Goal: Task Accomplishment & Management: Manage account settings

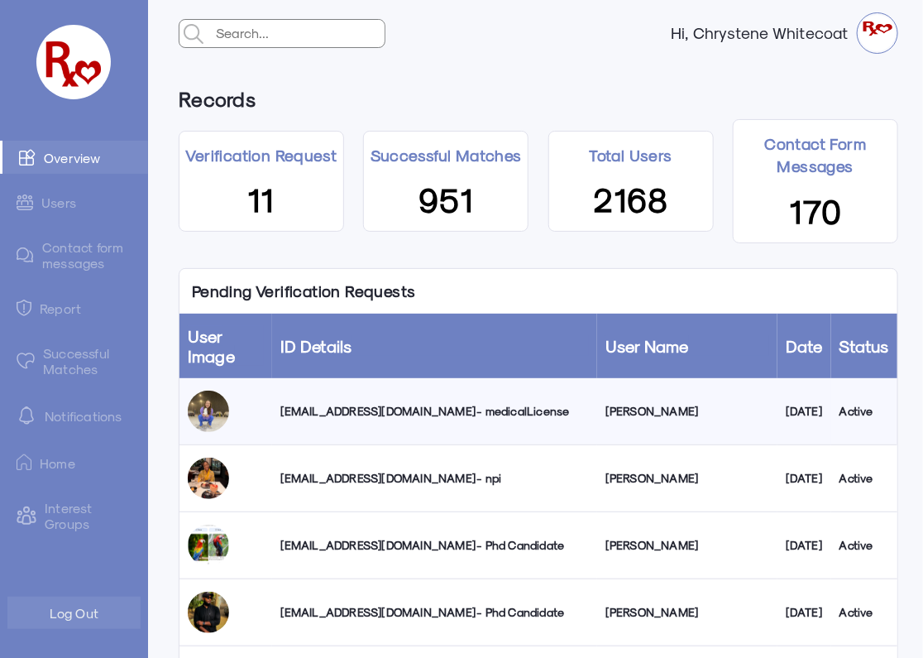
click at [324, 405] on div "[EMAIL_ADDRESS][DOMAIN_NAME] - medicalLicense" at bounding box center [434, 411] width 309 height 17
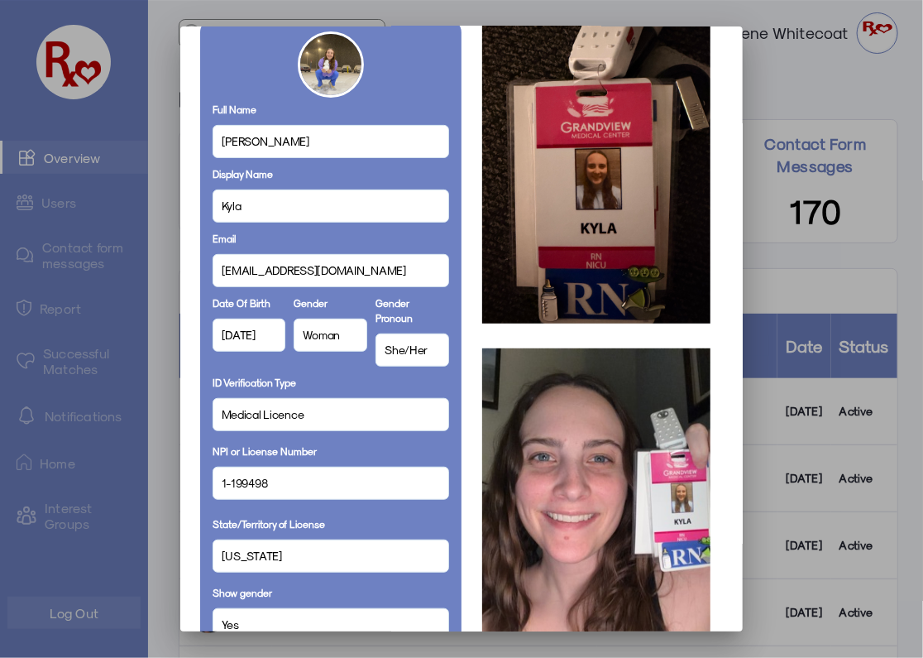
scroll to position [70, 0]
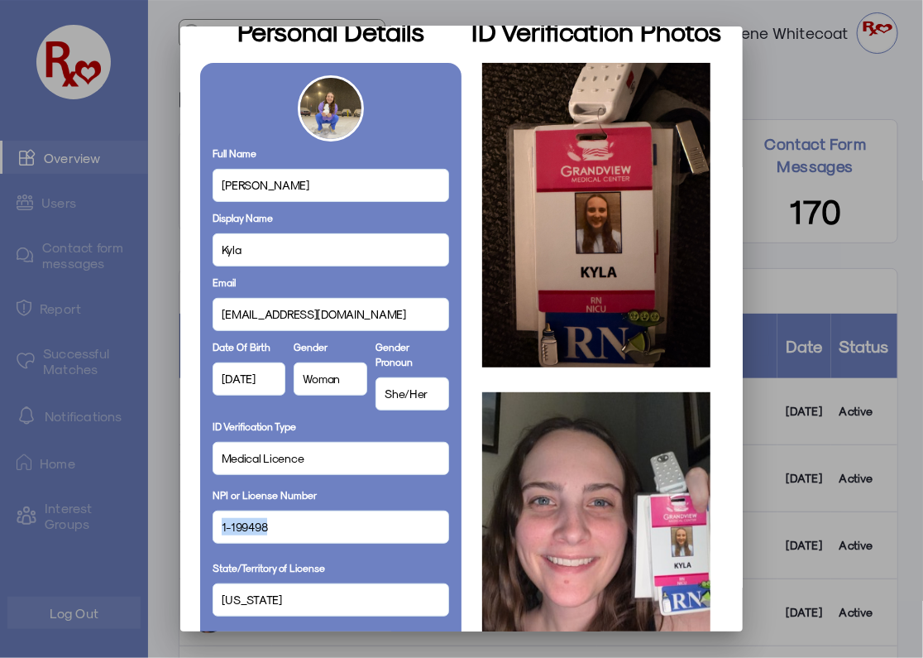
drag, startPoint x: 270, startPoint y: 526, endPoint x: 197, endPoint y: 513, distance: 74.0
copy span "1-199498"
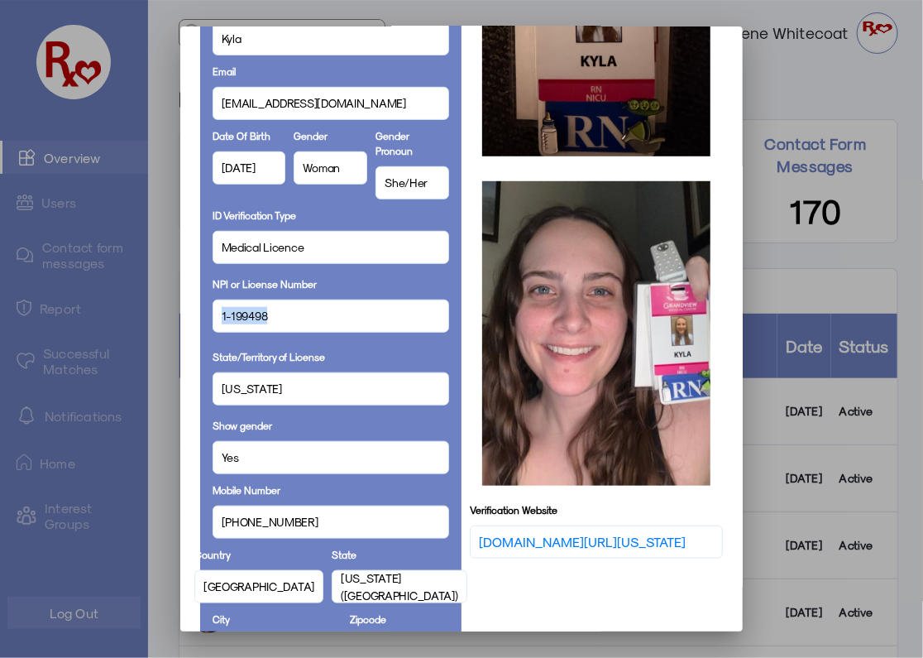
scroll to position [968, 0]
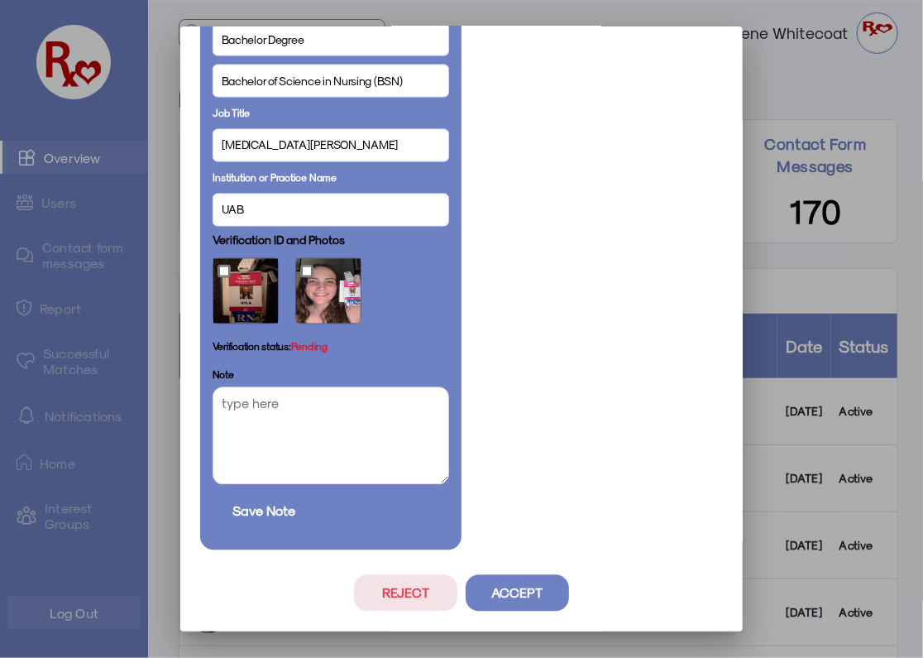
click at [517, 583] on button "Accept" at bounding box center [517, 593] width 103 height 36
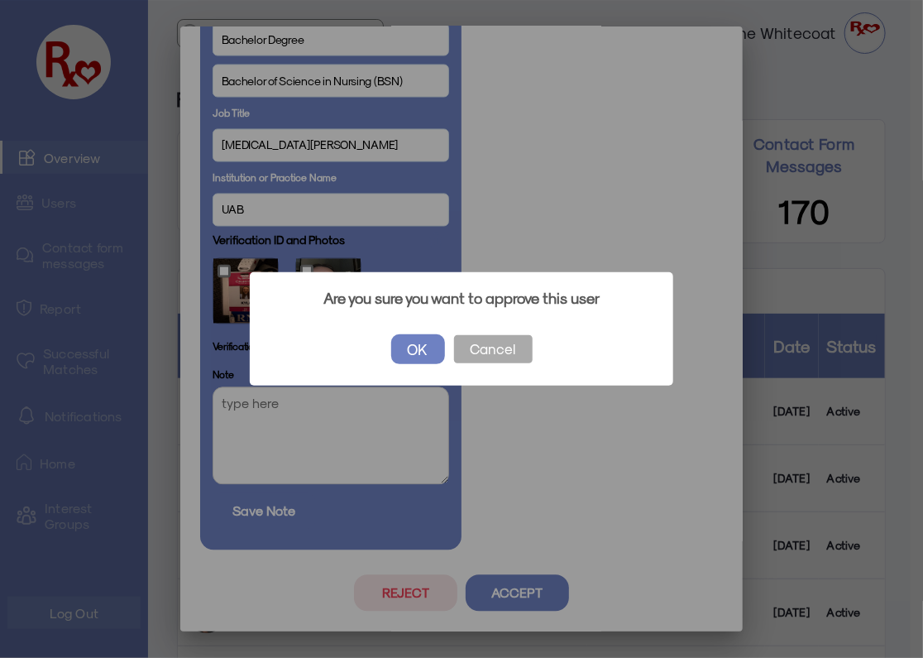
click at [421, 346] on button "OK" at bounding box center [418, 349] width 54 height 30
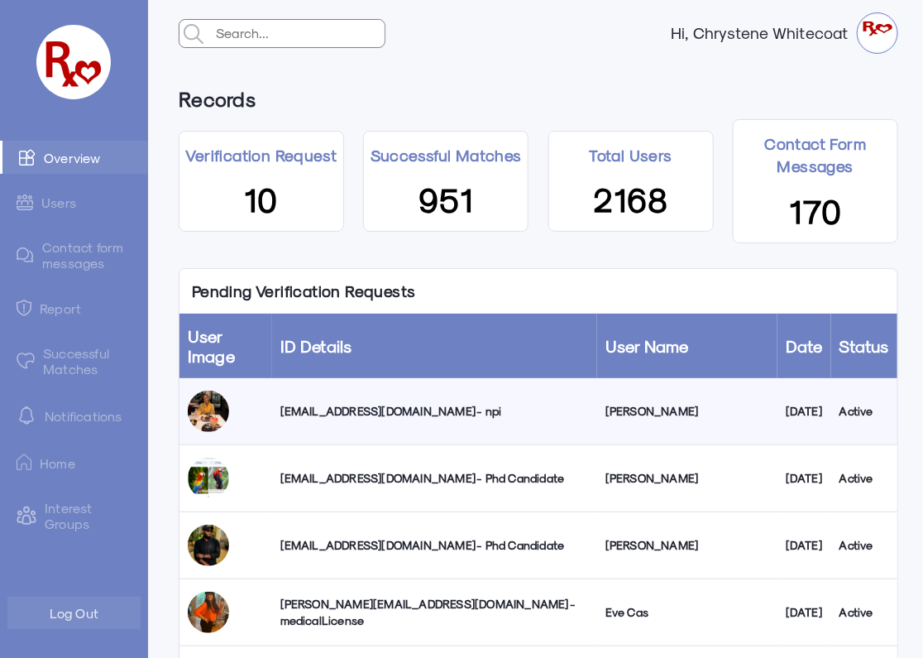
click at [74, 358] on link "Successful Matches" at bounding box center [74, 361] width 148 height 48
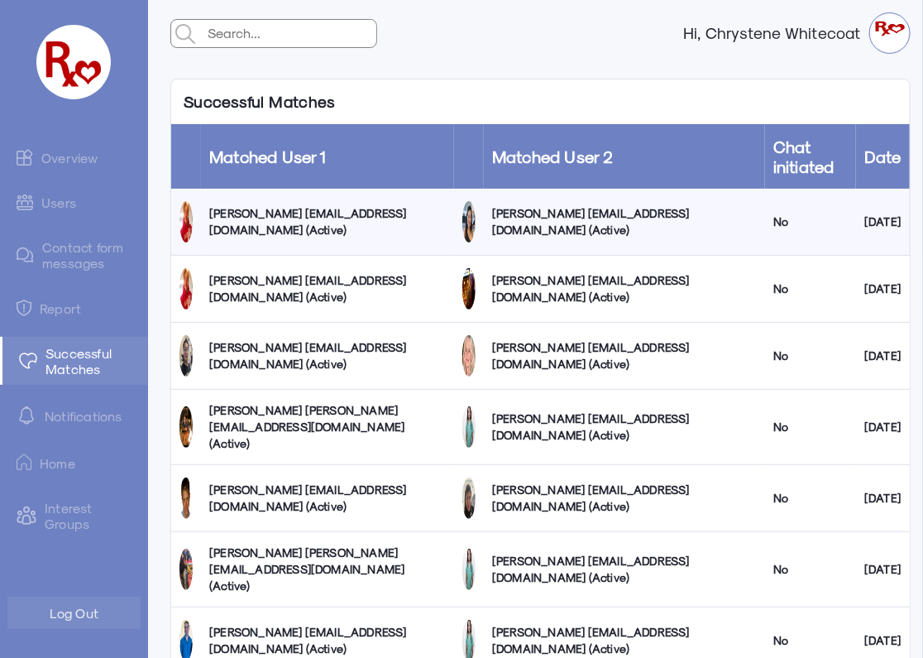
click at [57, 162] on link "Overview" at bounding box center [74, 157] width 148 height 33
